Goal: Navigation & Orientation: Find specific page/section

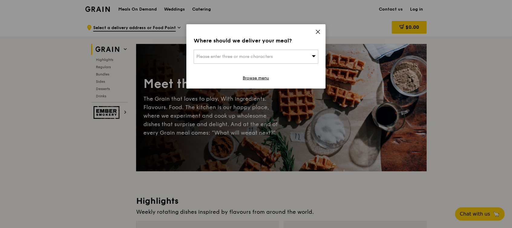
click at [318, 30] on icon at bounding box center [317, 31] width 5 height 5
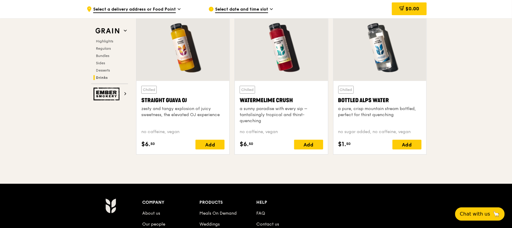
scroll to position [2537, 0]
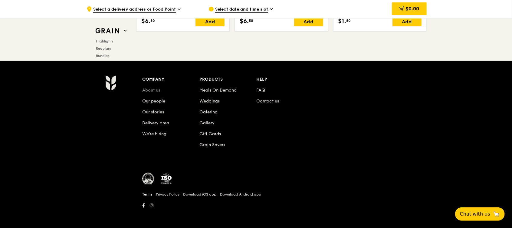
click at [152, 88] on link "About us" at bounding box center [151, 89] width 18 height 5
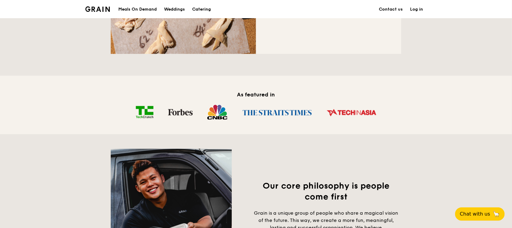
scroll to position [403, 0]
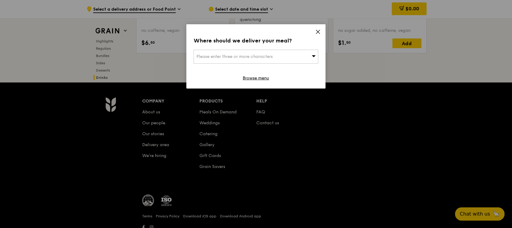
scroll to position [2537, 0]
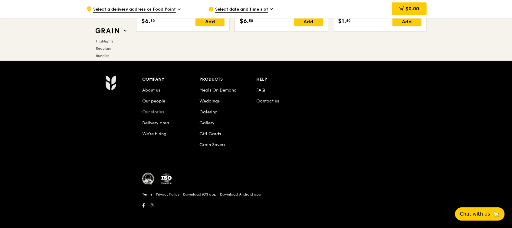
click at [155, 109] on link "Our stories" at bounding box center [153, 111] width 22 height 5
